Goal: Task Accomplishment & Management: Manage account settings

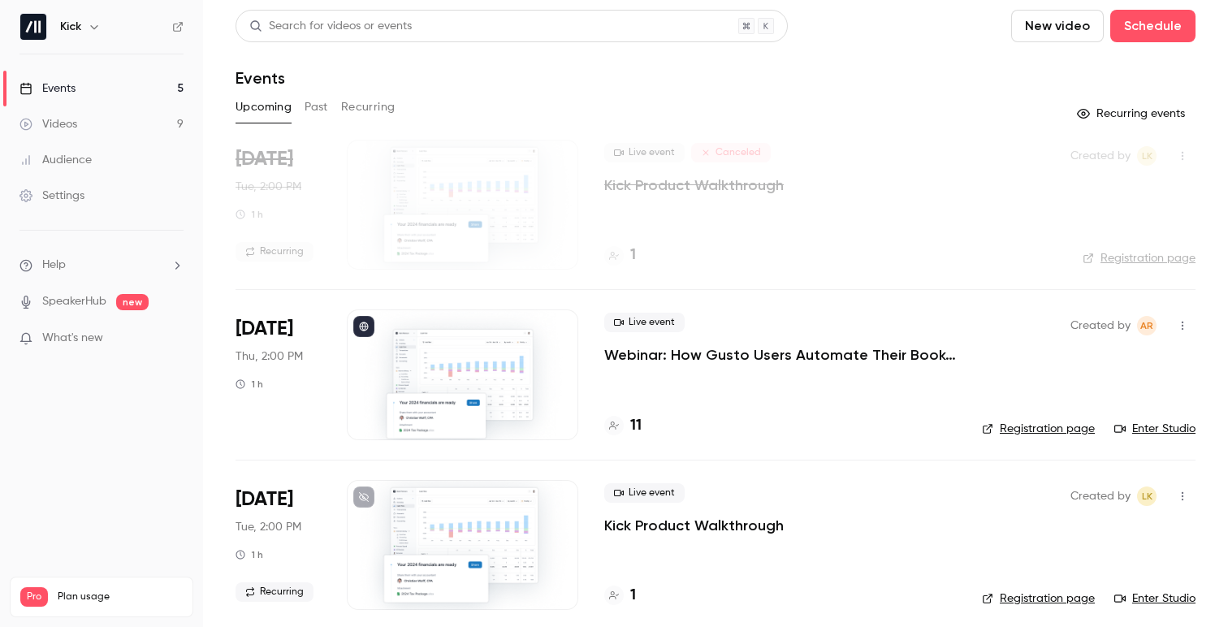
scroll to position [31, 0]
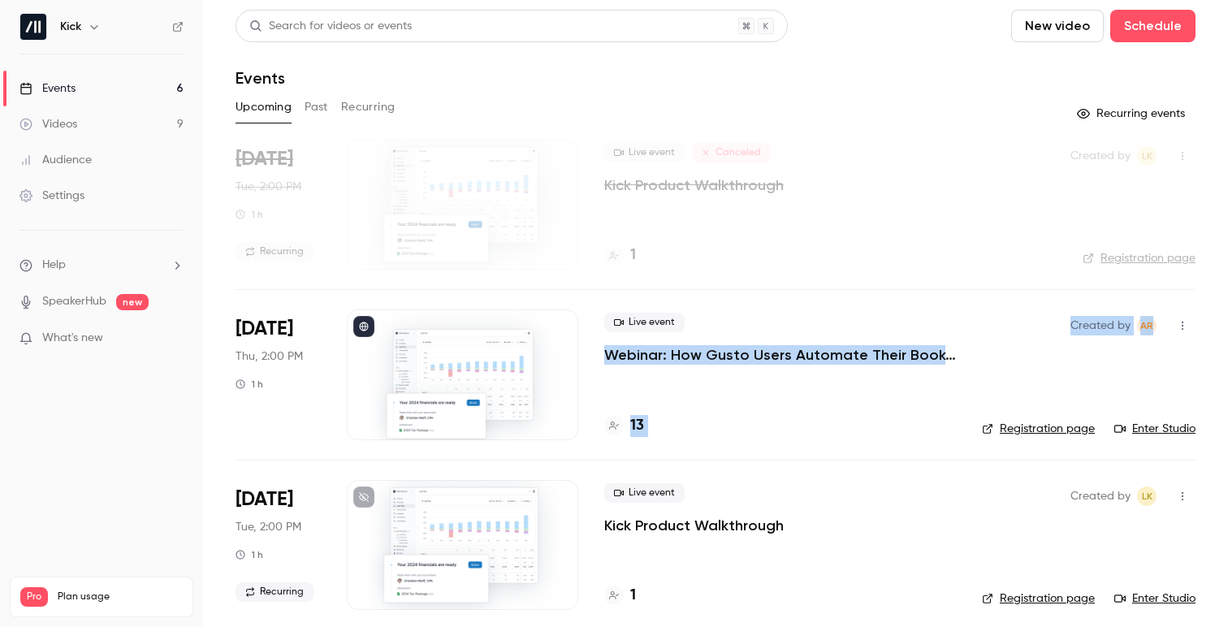
drag, startPoint x: 602, startPoint y: 351, endPoint x: 982, endPoint y: 373, distance: 379.8
click at [982, 373] on li "Sep 4 Thu, 2:00 PM 1 h Live event Webinar: How Gusto Users Automate Their Books…" at bounding box center [715, 374] width 960 height 170
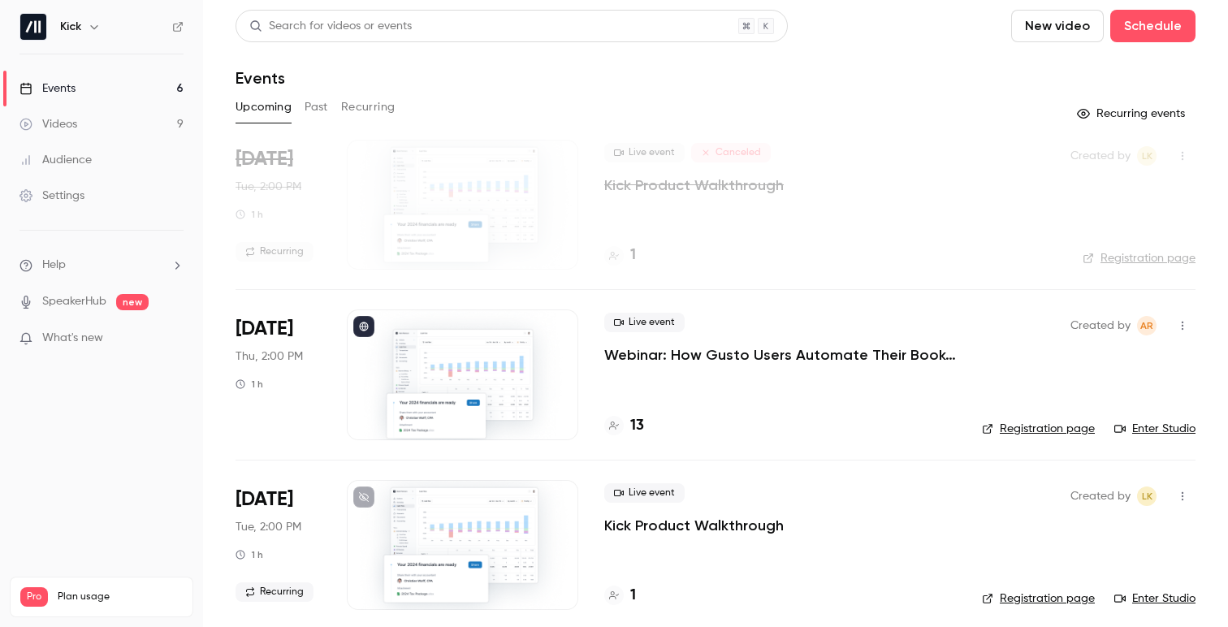
click at [172, 389] on nav "Kick Events 6 Videos 9 Audience Settings Help SpeakerHub new What's new Pro Pla…" at bounding box center [101, 313] width 203 height 627
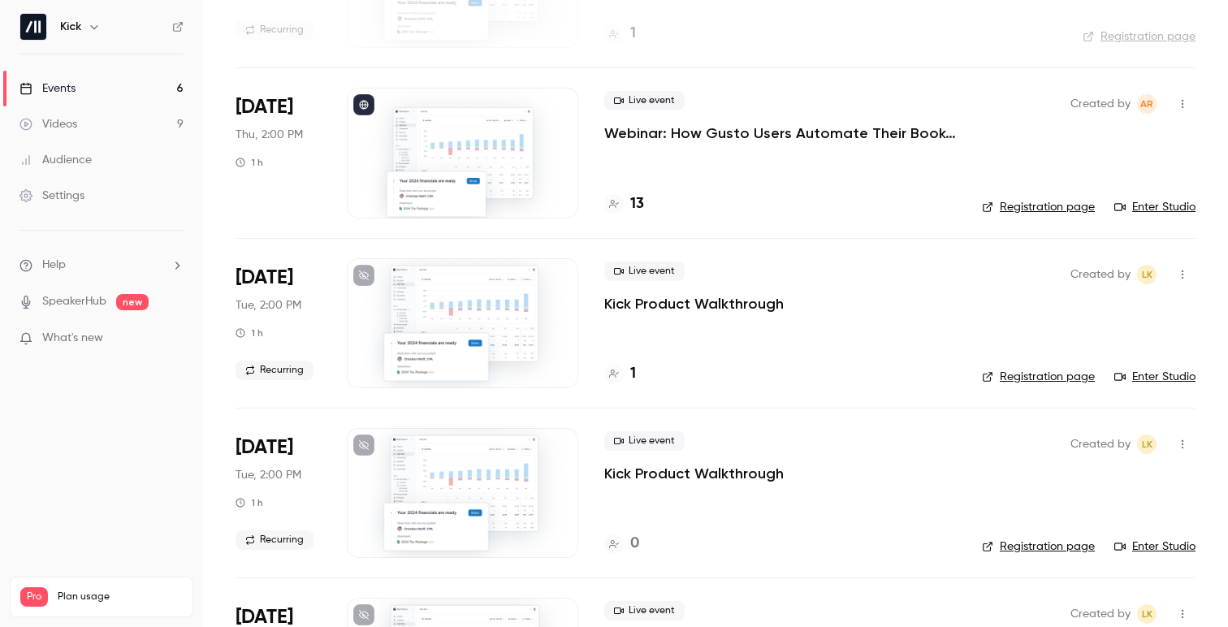
scroll to position [522, 0]
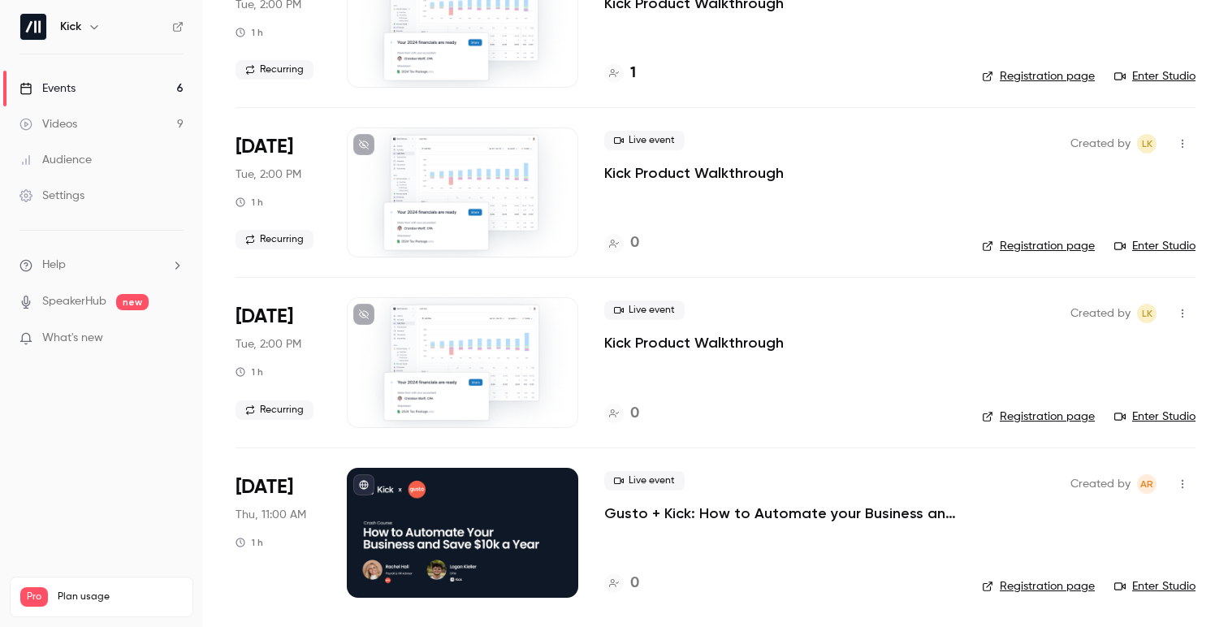
click at [427, 534] on div at bounding box center [462, 533] width 231 height 130
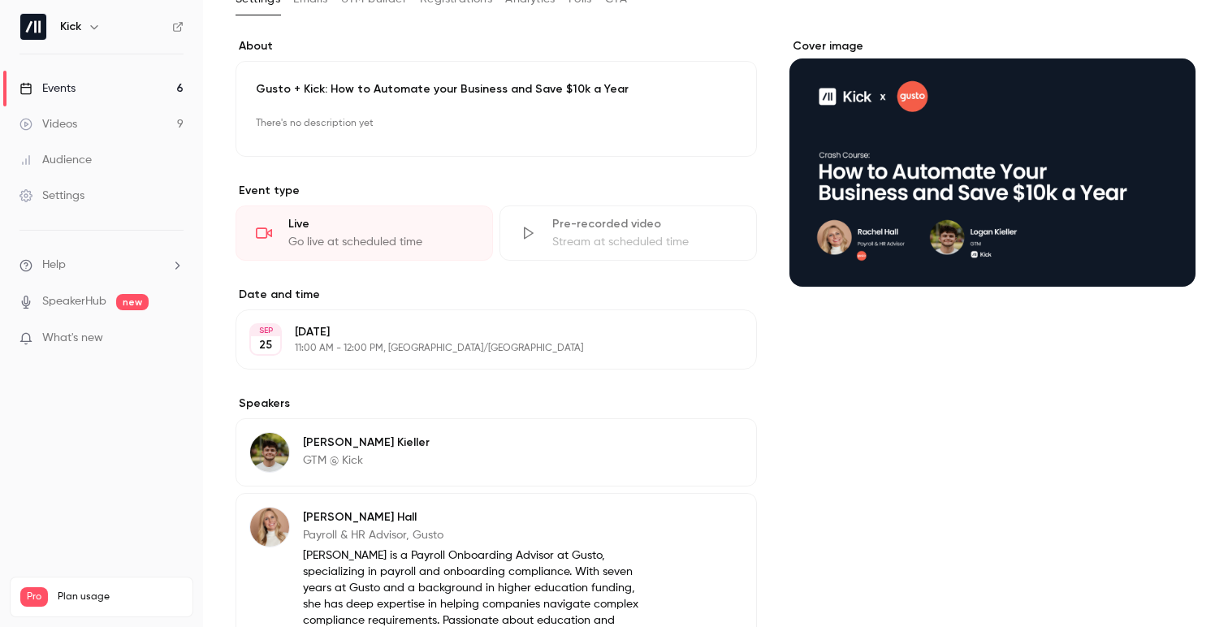
scroll to position [99, 0]
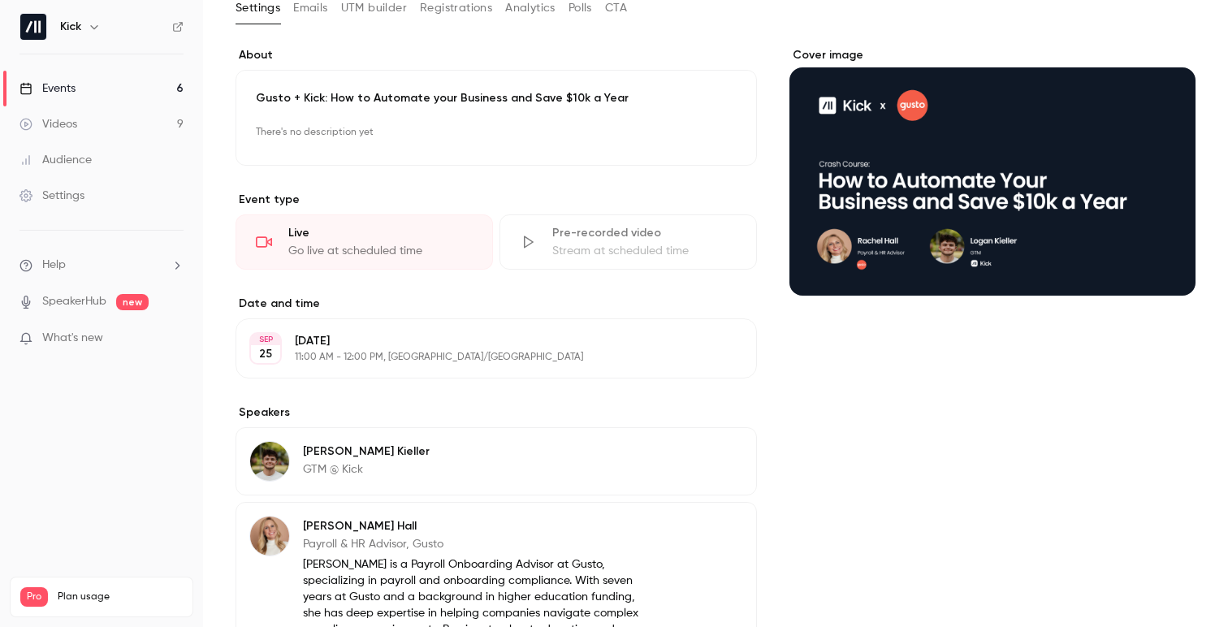
click at [378, 140] on p "There's no description yet" at bounding box center [496, 132] width 481 height 26
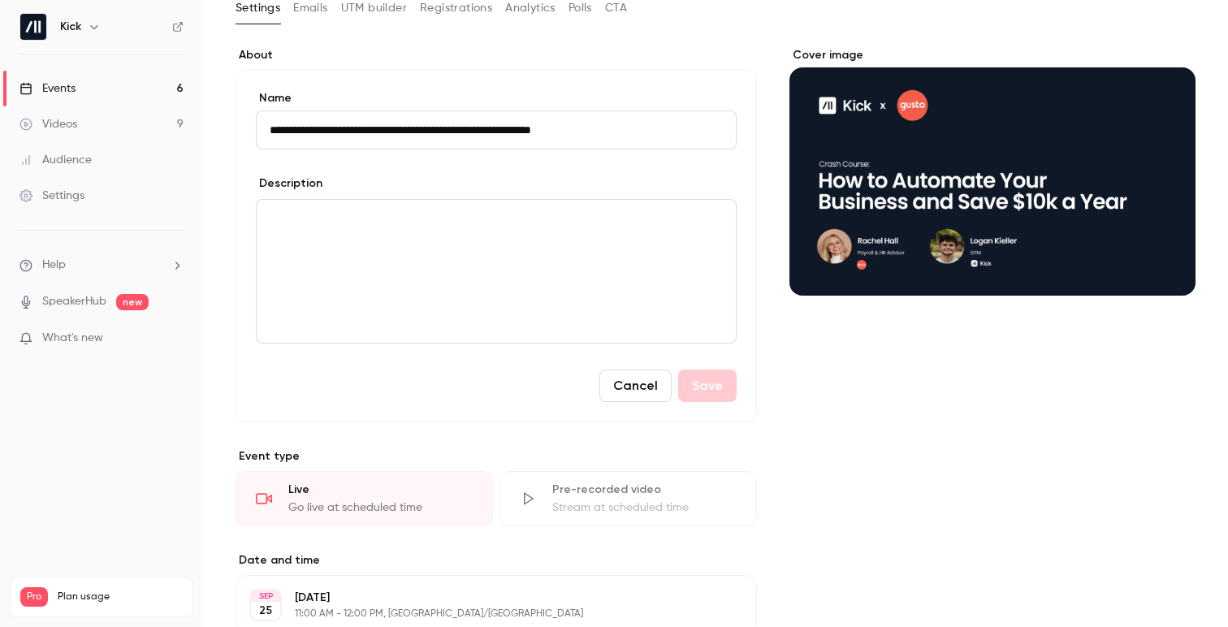
click at [361, 221] on p "editor" at bounding box center [496, 218] width 453 height 19
click at [854, 384] on div "Cover image" at bounding box center [992, 564] width 406 height 1034
click at [612, 386] on button "Cancel" at bounding box center [635, 385] width 72 height 32
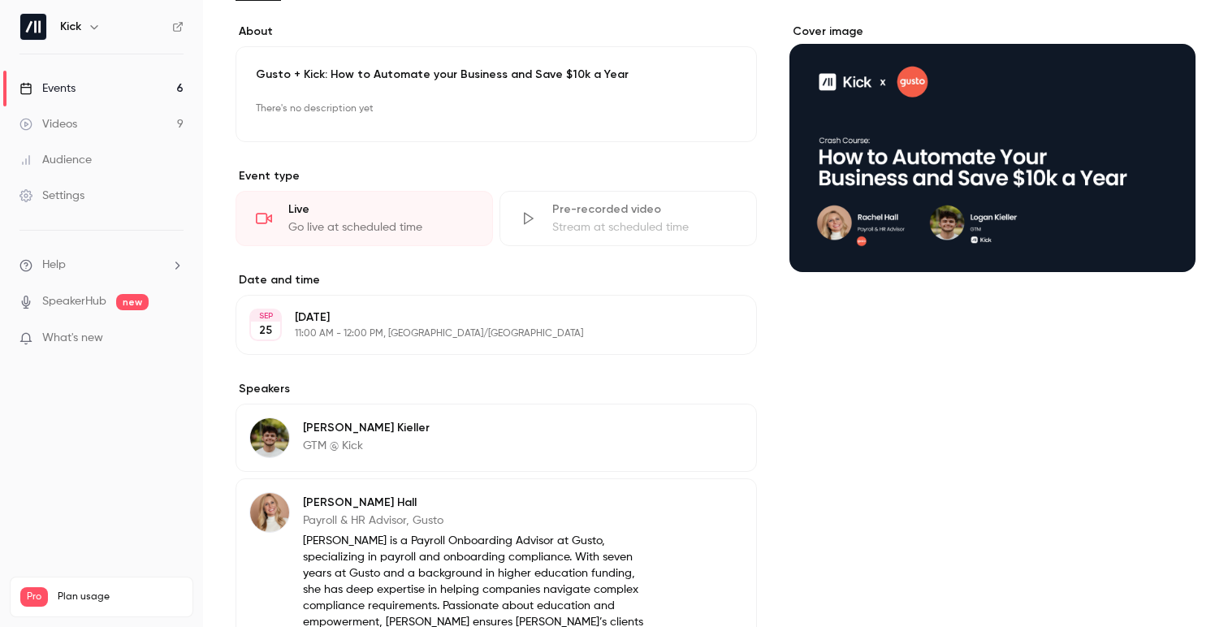
scroll to position [330, 0]
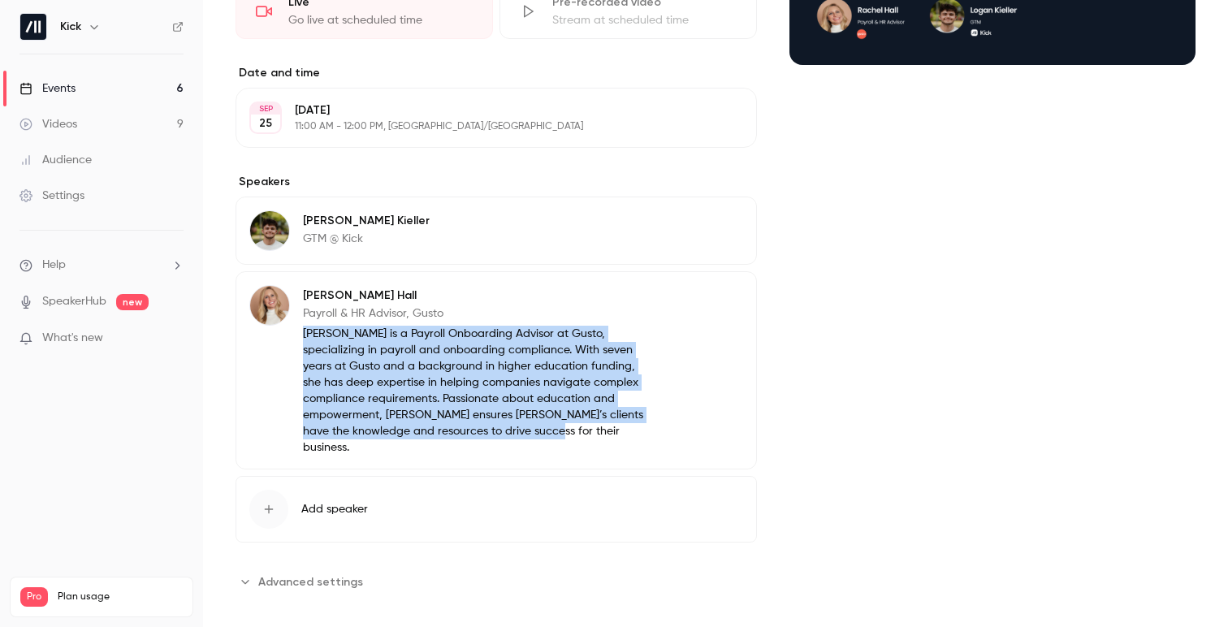
drag, startPoint x: 480, startPoint y: 429, endPoint x: 297, endPoint y: 331, distance: 207.4
click at [297, 331] on div "Rachel Hall Payroll & HR Advisor, Gusto Rachel is a Payroll Onboarding Advisor …" at bounding box center [450, 370] width 402 height 170
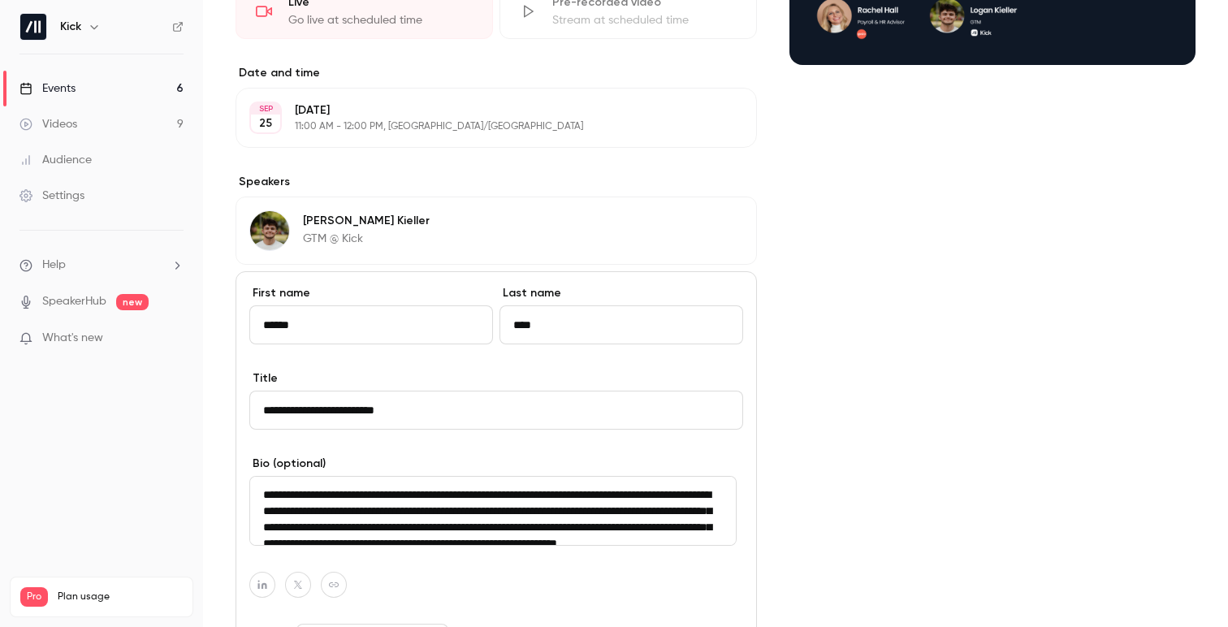
click at [795, 392] on div "Cover image" at bounding box center [992, 342] width 406 height 1050
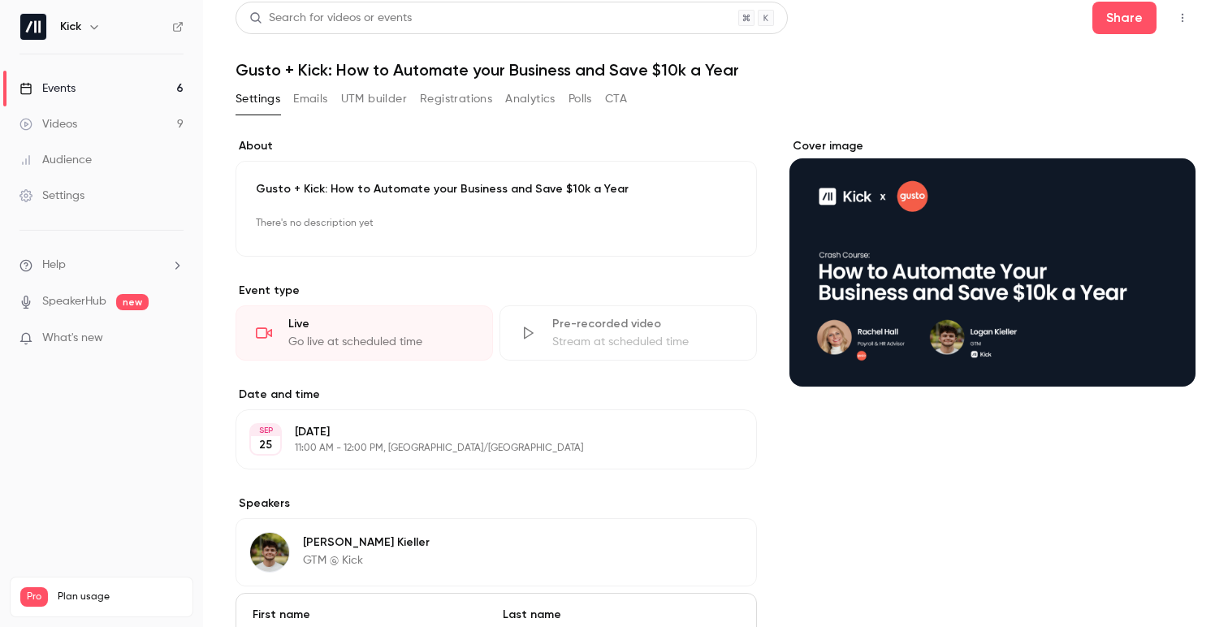
scroll to position [0, 0]
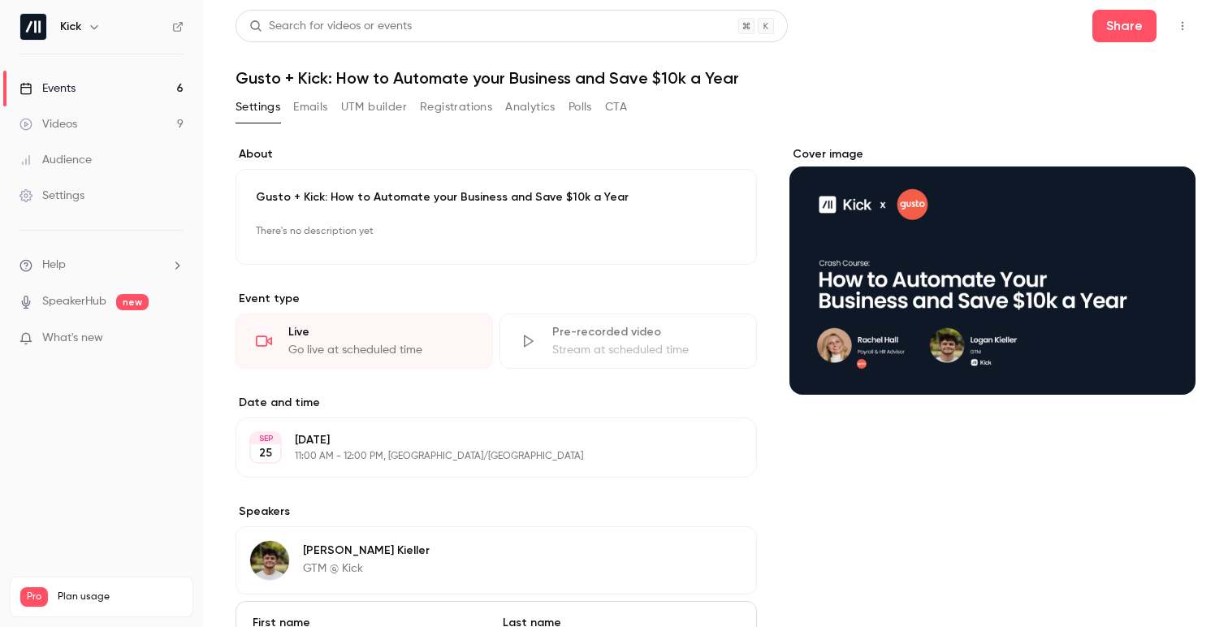
click at [76, 90] on link "Events 6" at bounding box center [101, 89] width 203 height 36
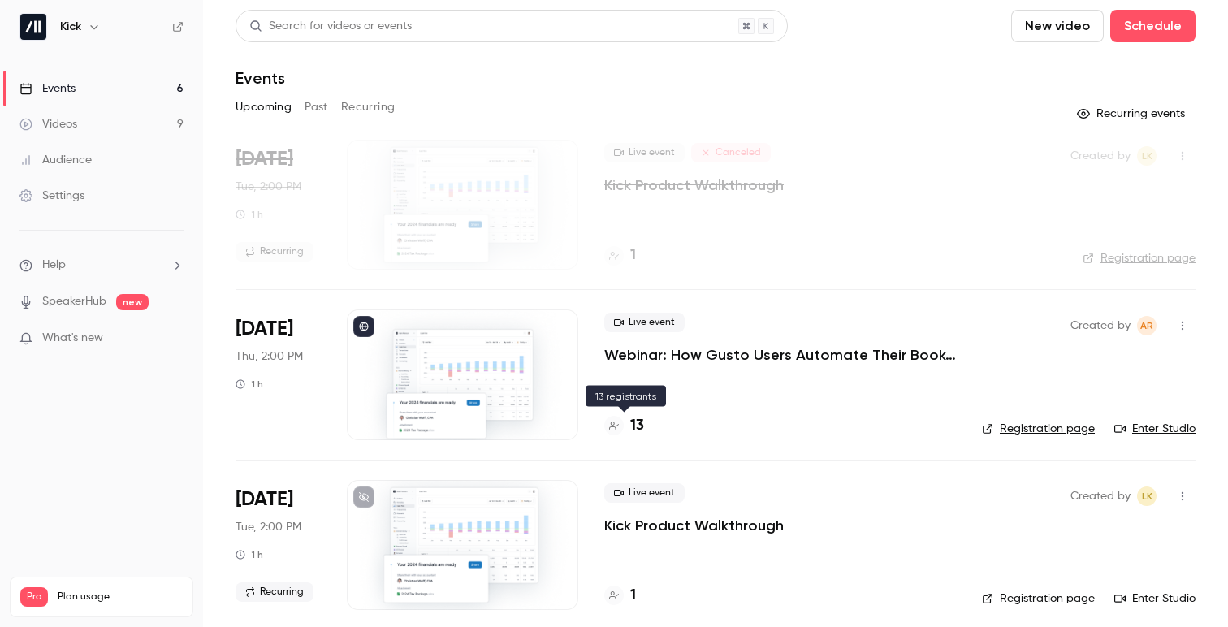
click at [635, 423] on h4 "13" at bounding box center [637, 426] width 14 height 22
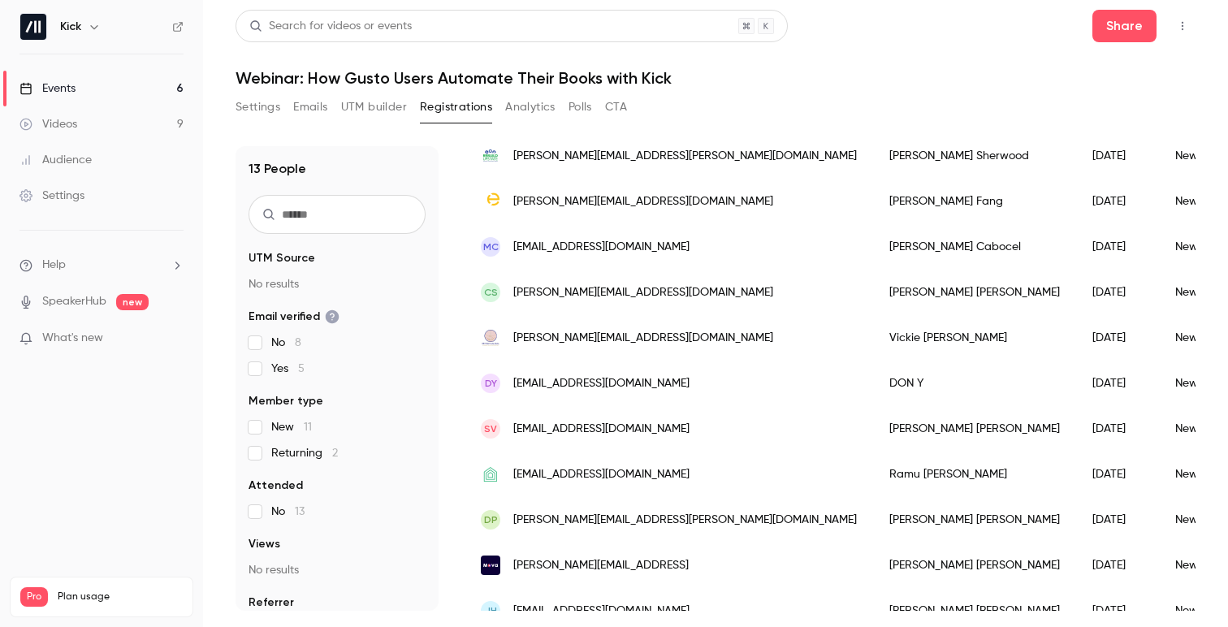
scroll to position [294, 0]
